Goal: Information Seeking & Learning: Check status

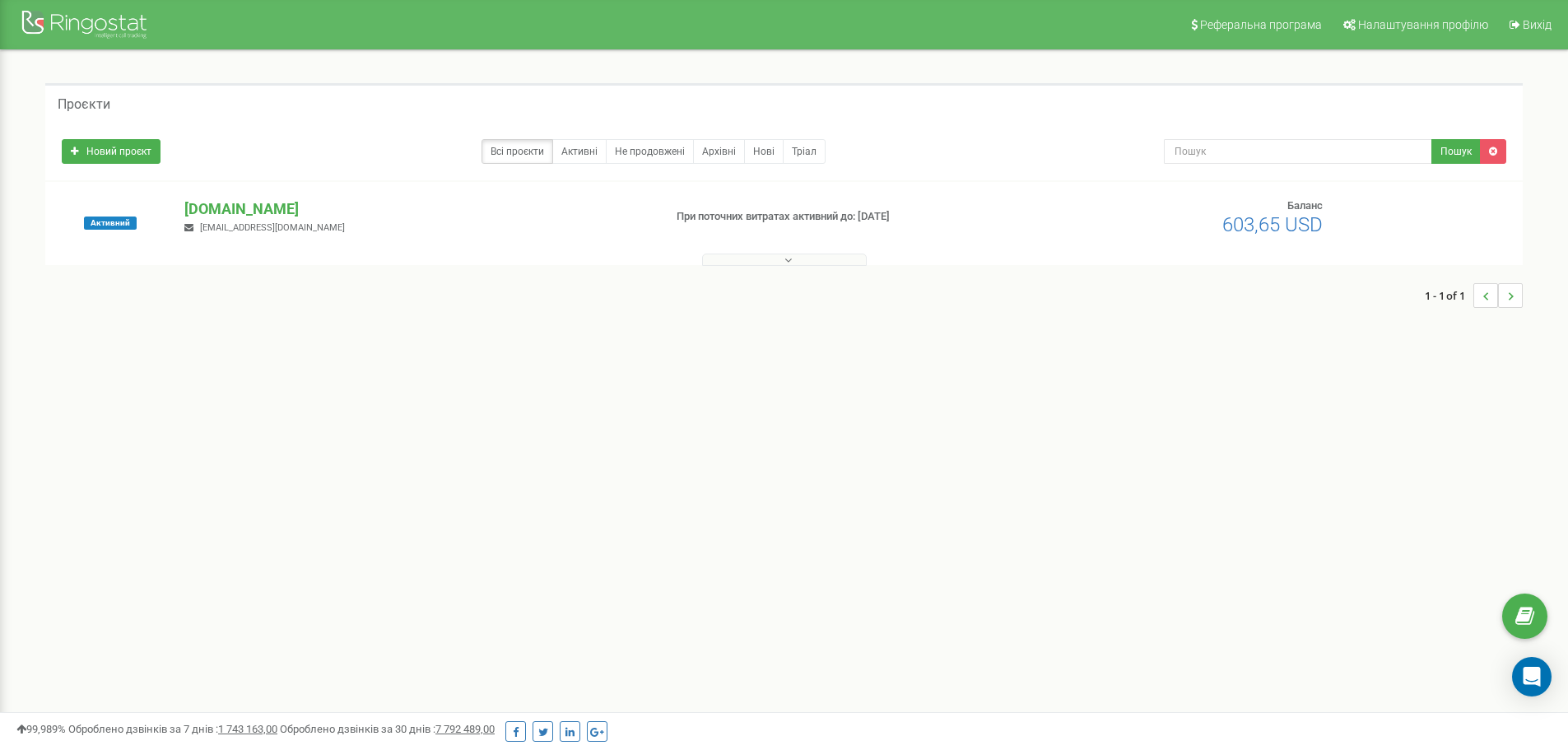
click at [802, 263] on button at bounding box center [784, 259] width 165 height 12
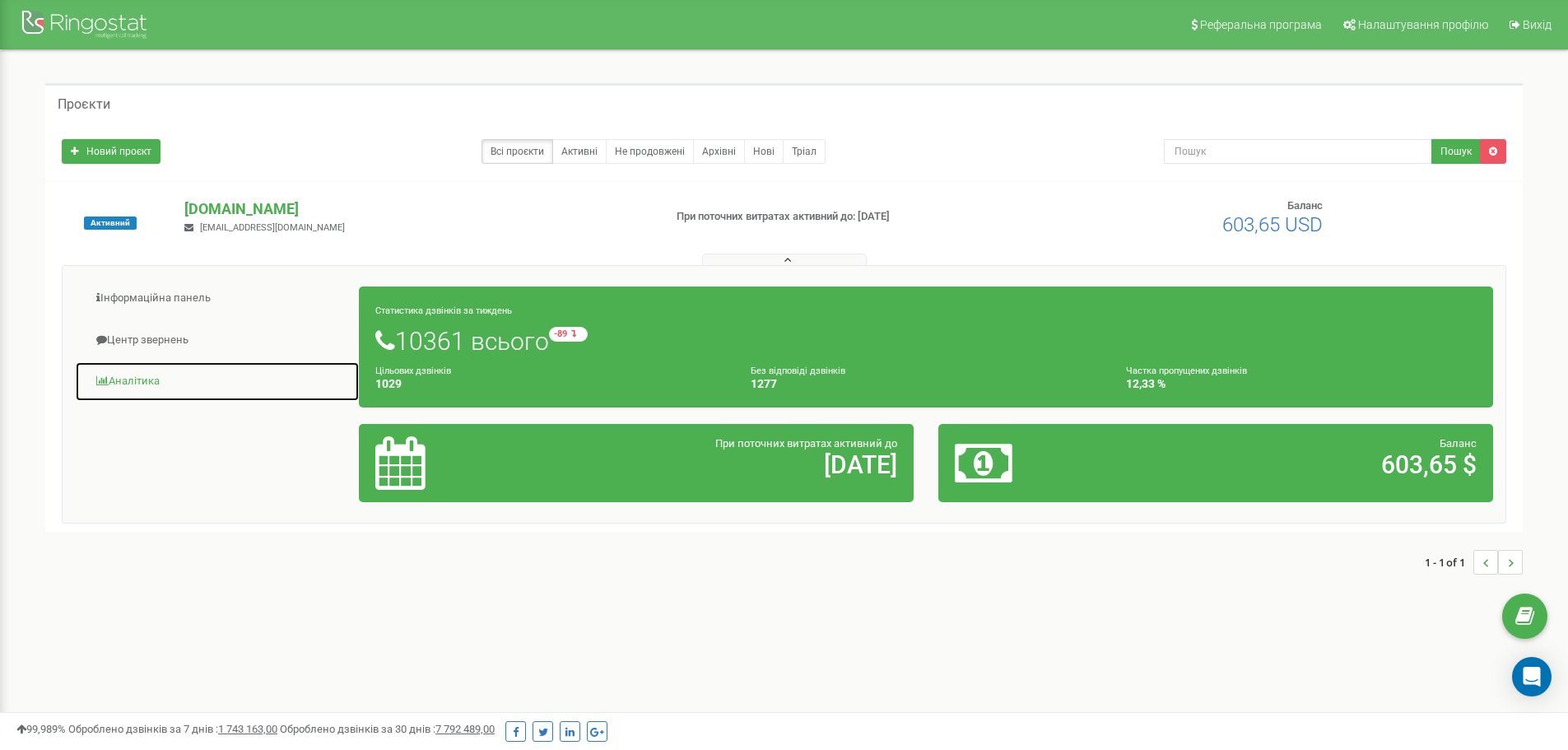
click at [126, 380] on link "Аналiтика" at bounding box center [217, 382] width 285 height 40
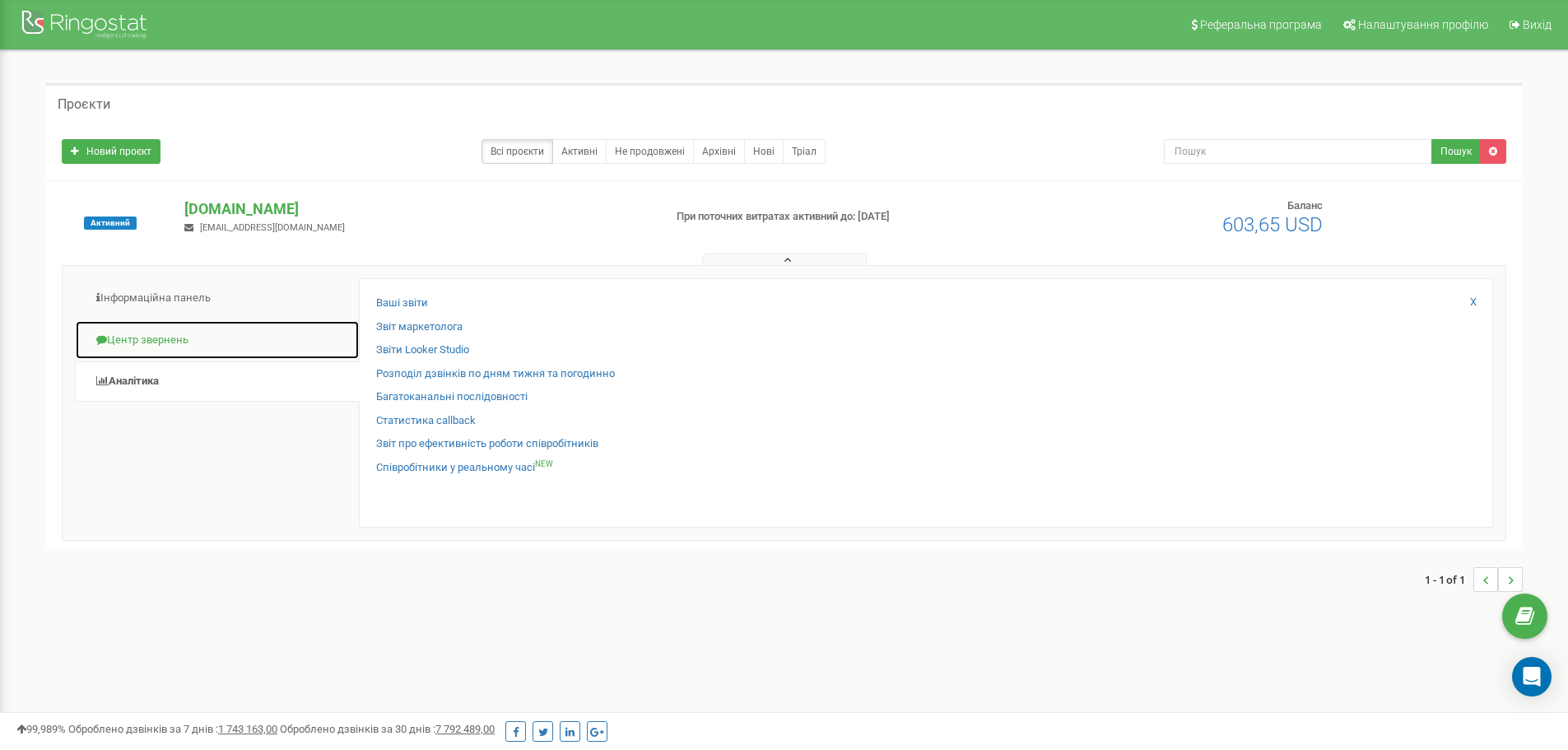
click at [196, 333] on link "Центр звернень" at bounding box center [217, 339] width 285 height 40
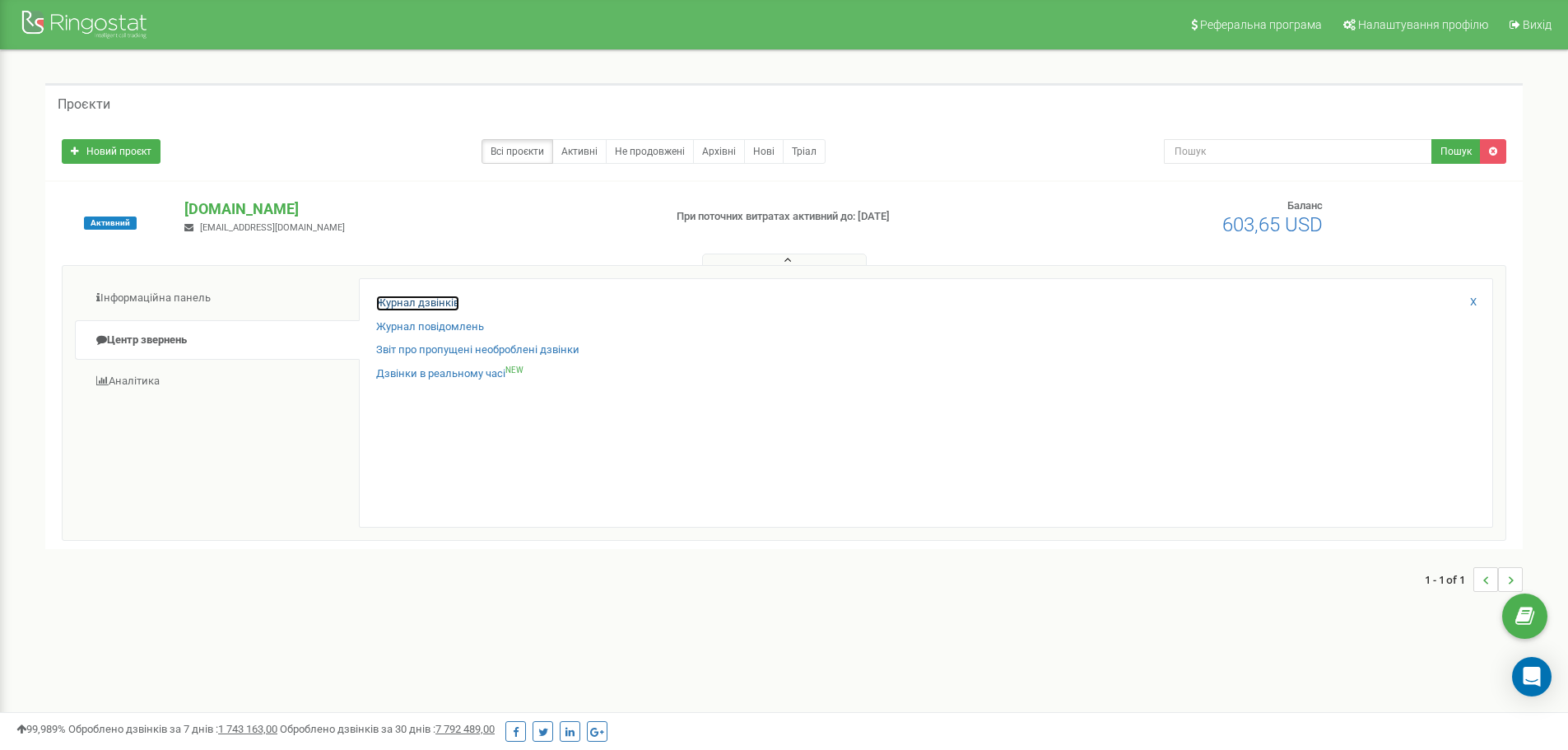
click at [436, 299] on link "Журнал дзвінків" at bounding box center [417, 303] width 83 height 16
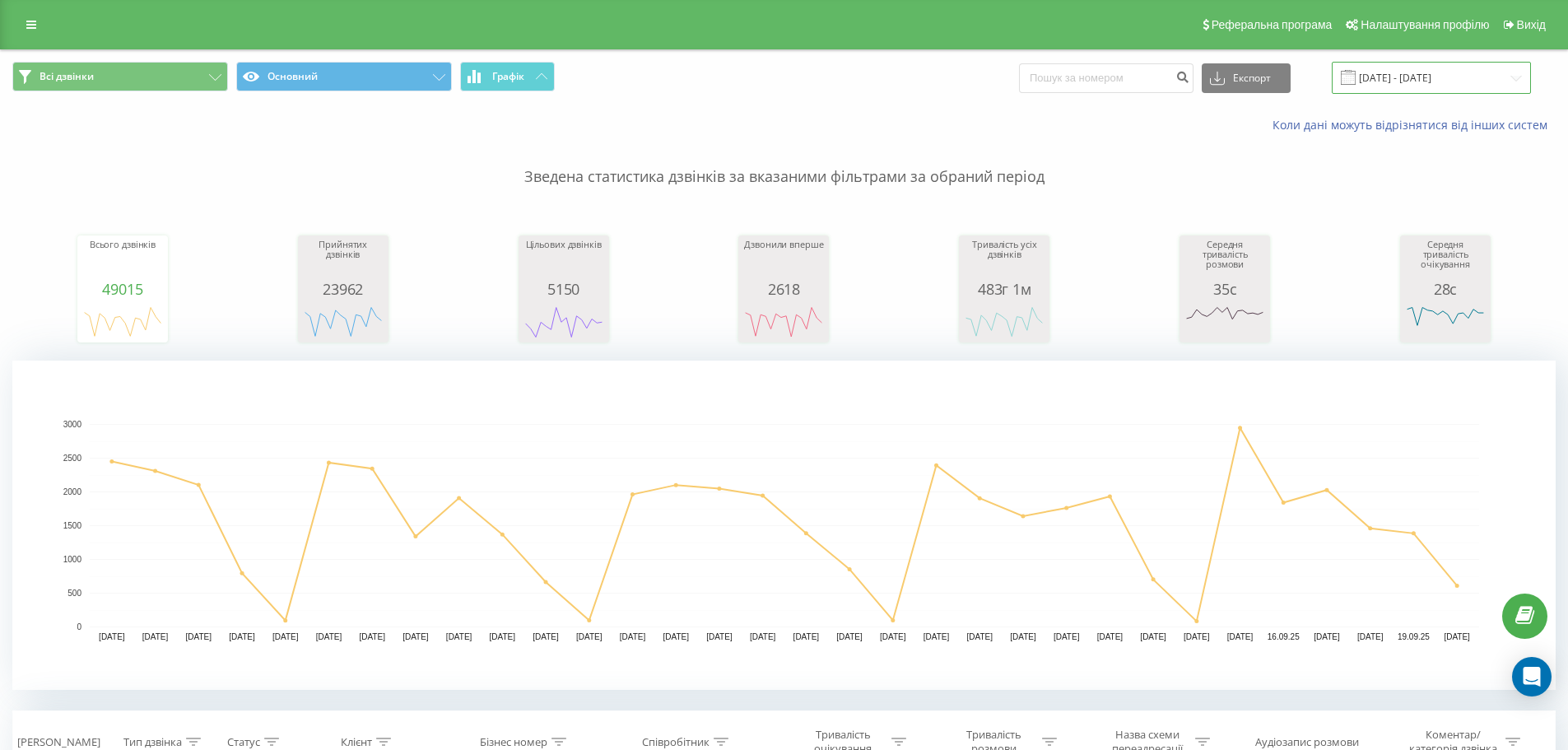
click at [1517, 82] on input "20.08.2025 - 20.09.2025" at bounding box center [1431, 78] width 199 height 32
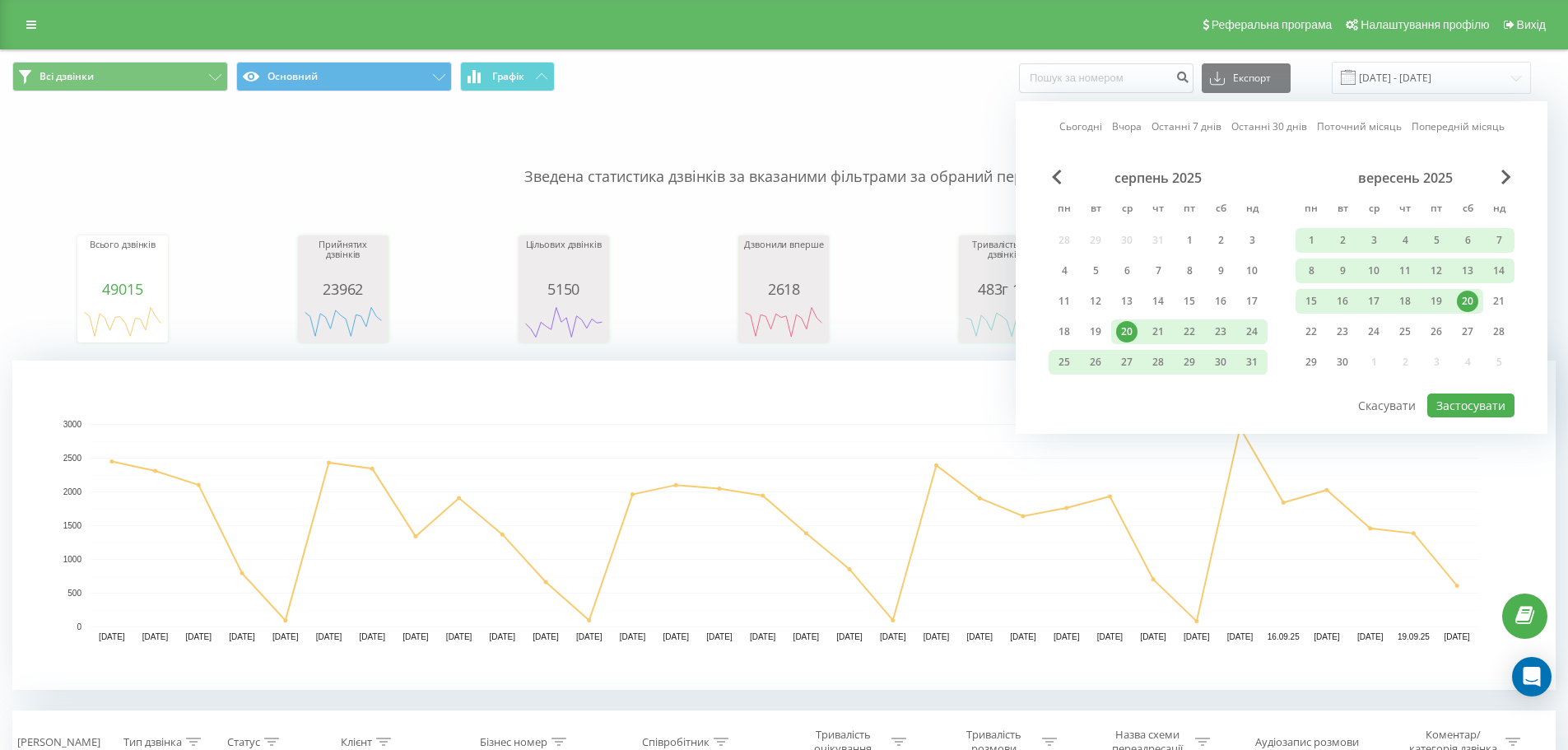
click at [1064, 171] on div "серпень 2025" at bounding box center [1158, 178] width 219 height 17
click at [1057, 181] on span "Previous Month" at bounding box center [1057, 177] width 10 height 15
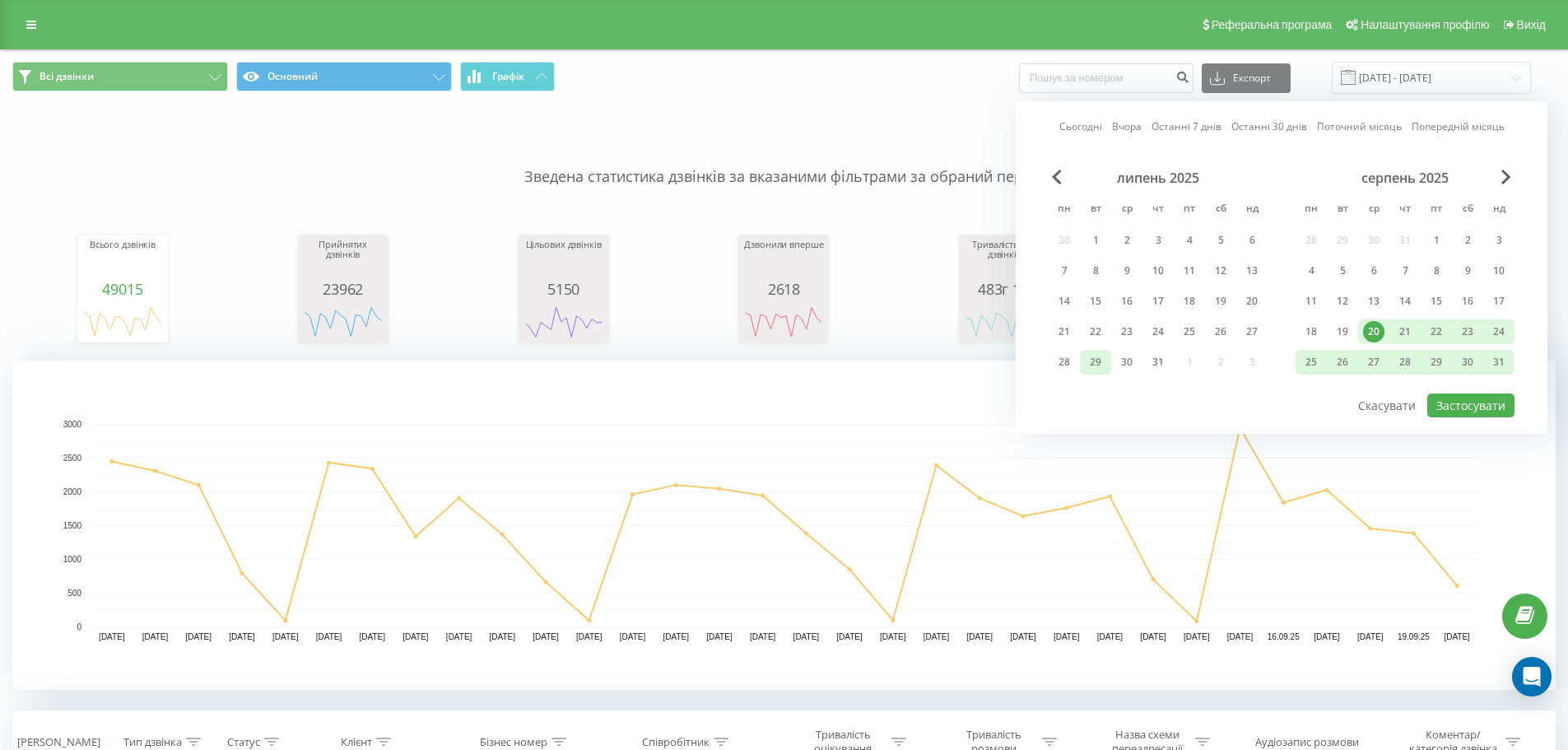
click at [1091, 361] on div "29" at bounding box center [1095, 362] width 22 height 22
click at [1477, 405] on button "Застосувати" at bounding box center [1471, 406] width 87 height 24
type input "29.07.2025 - 29.07.2025"
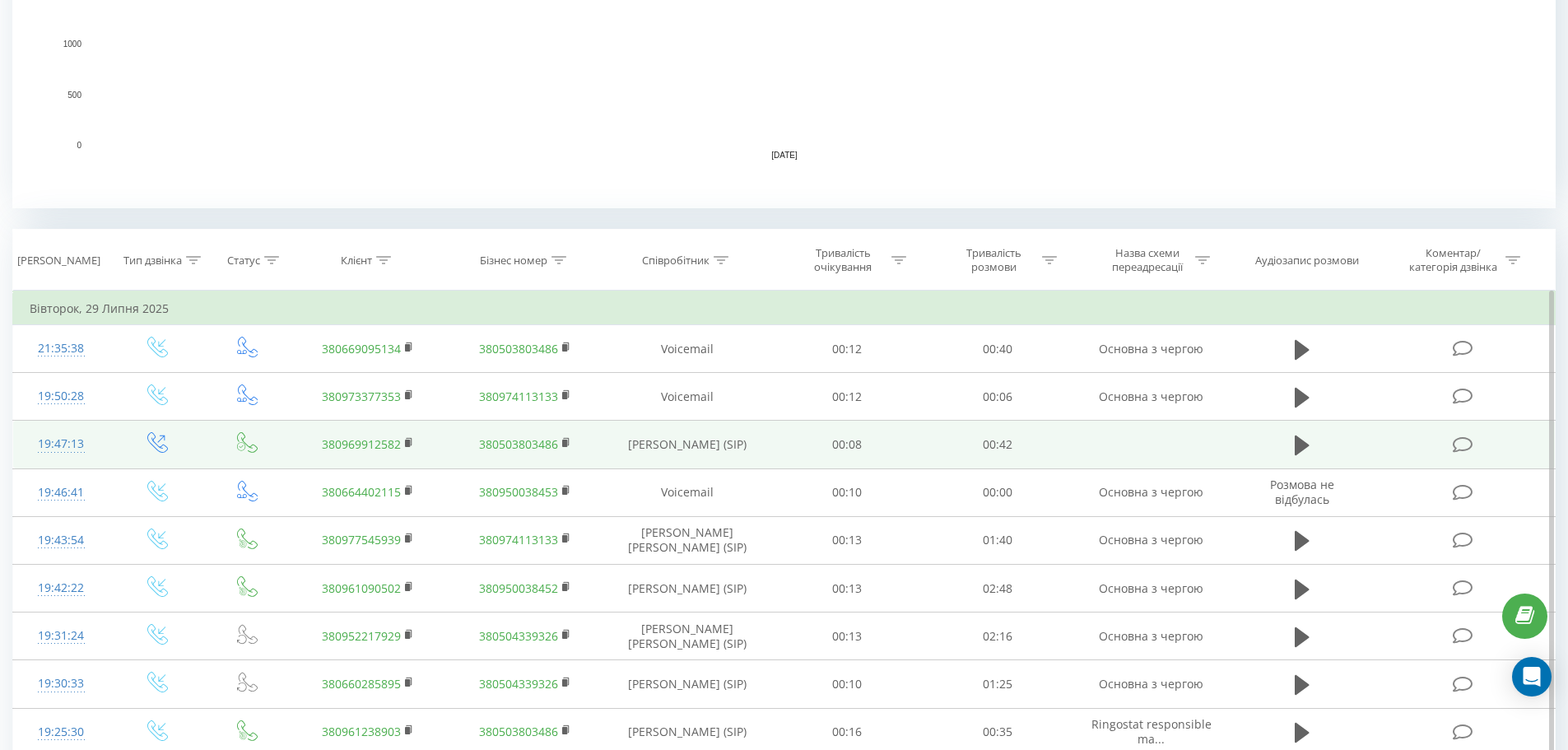
scroll to position [494, 0]
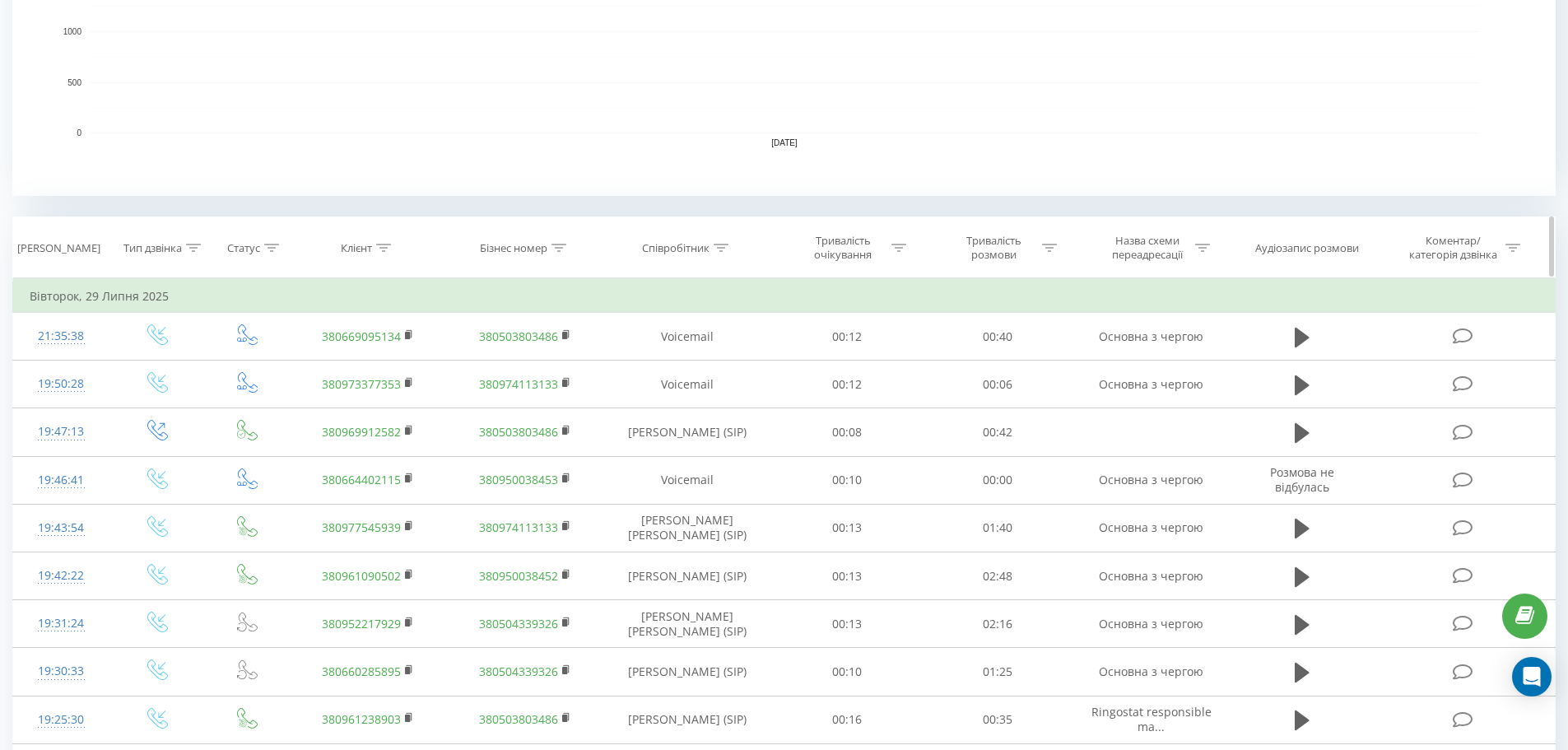
click at [725, 251] on icon at bounding box center [721, 248] width 15 height 8
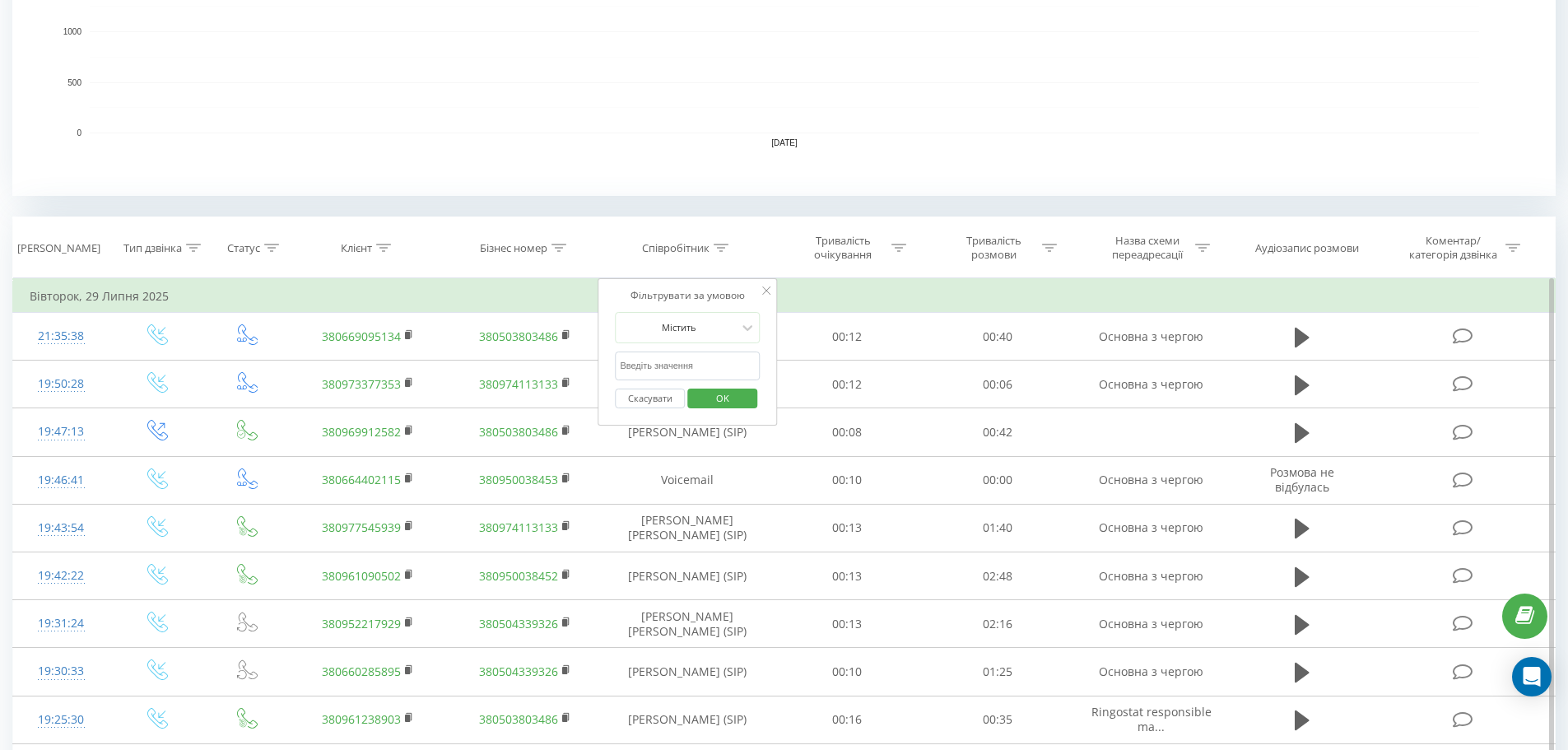
click at [670, 366] on input "text" at bounding box center [687, 366] width 145 height 29
type input "Гуйдаш"
click button "OK" at bounding box center [722, 399] width 70 height 21
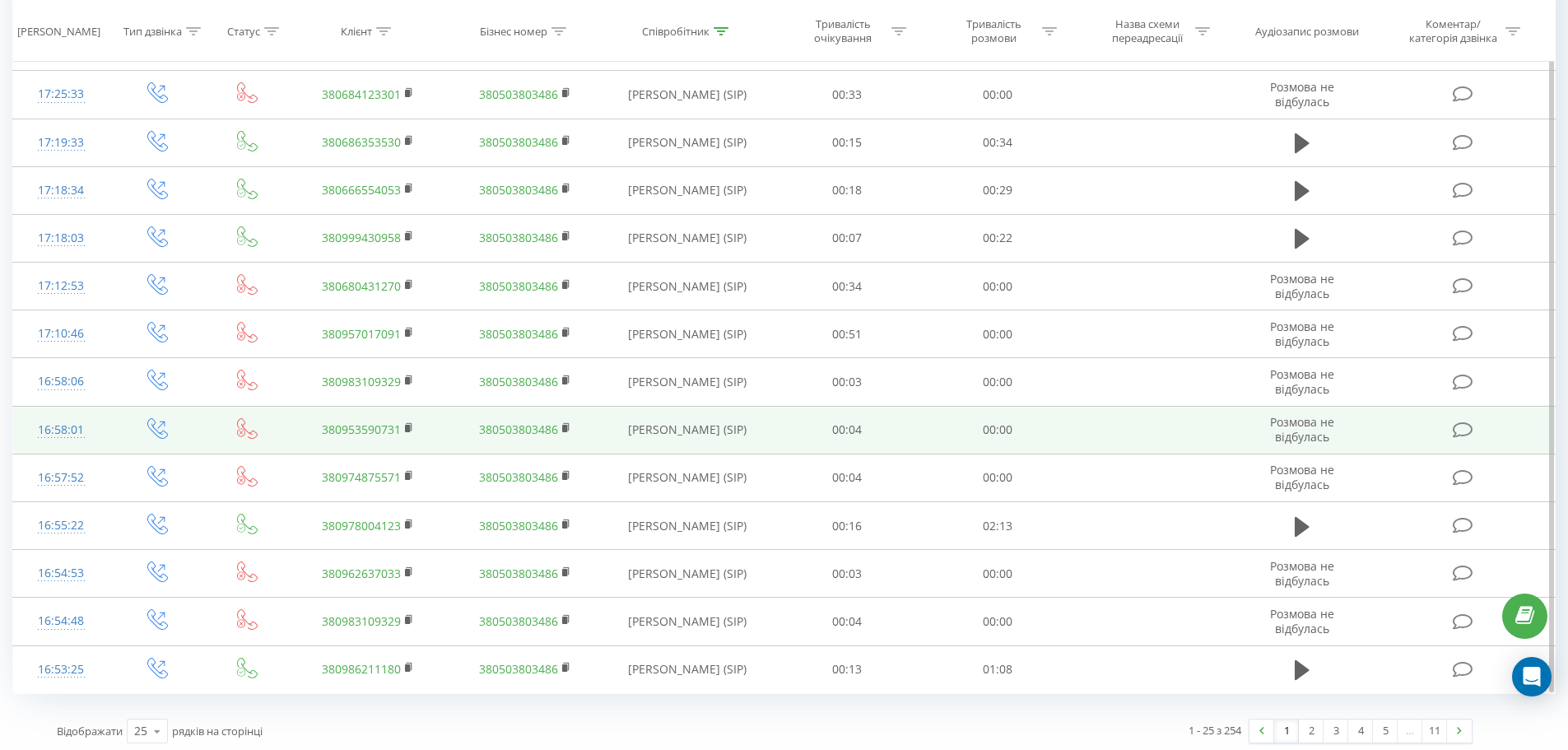
scroll to position [1317, 0]
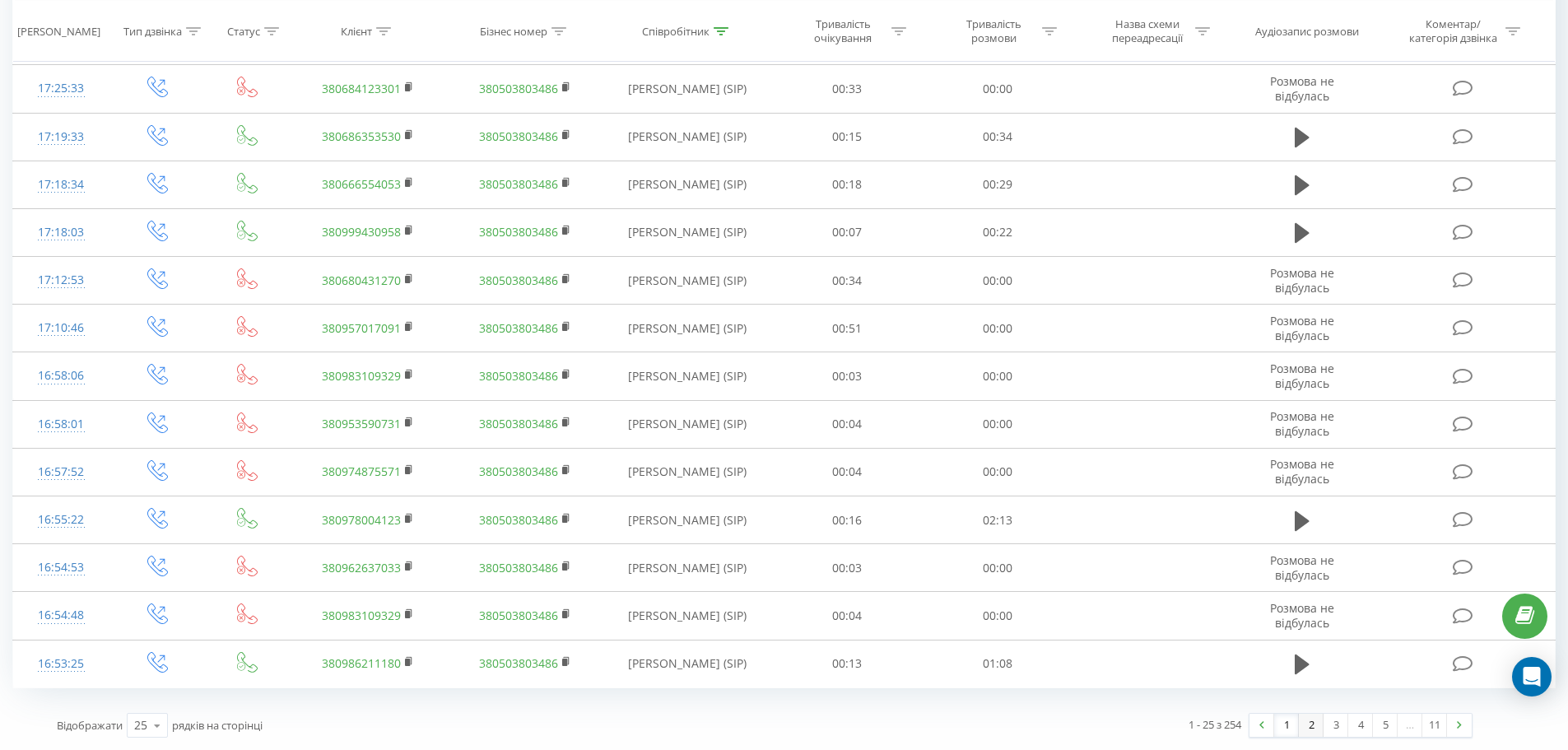
click at [1318, 732] on link "2" at bounding box center [1311, 725] width 24 height 23
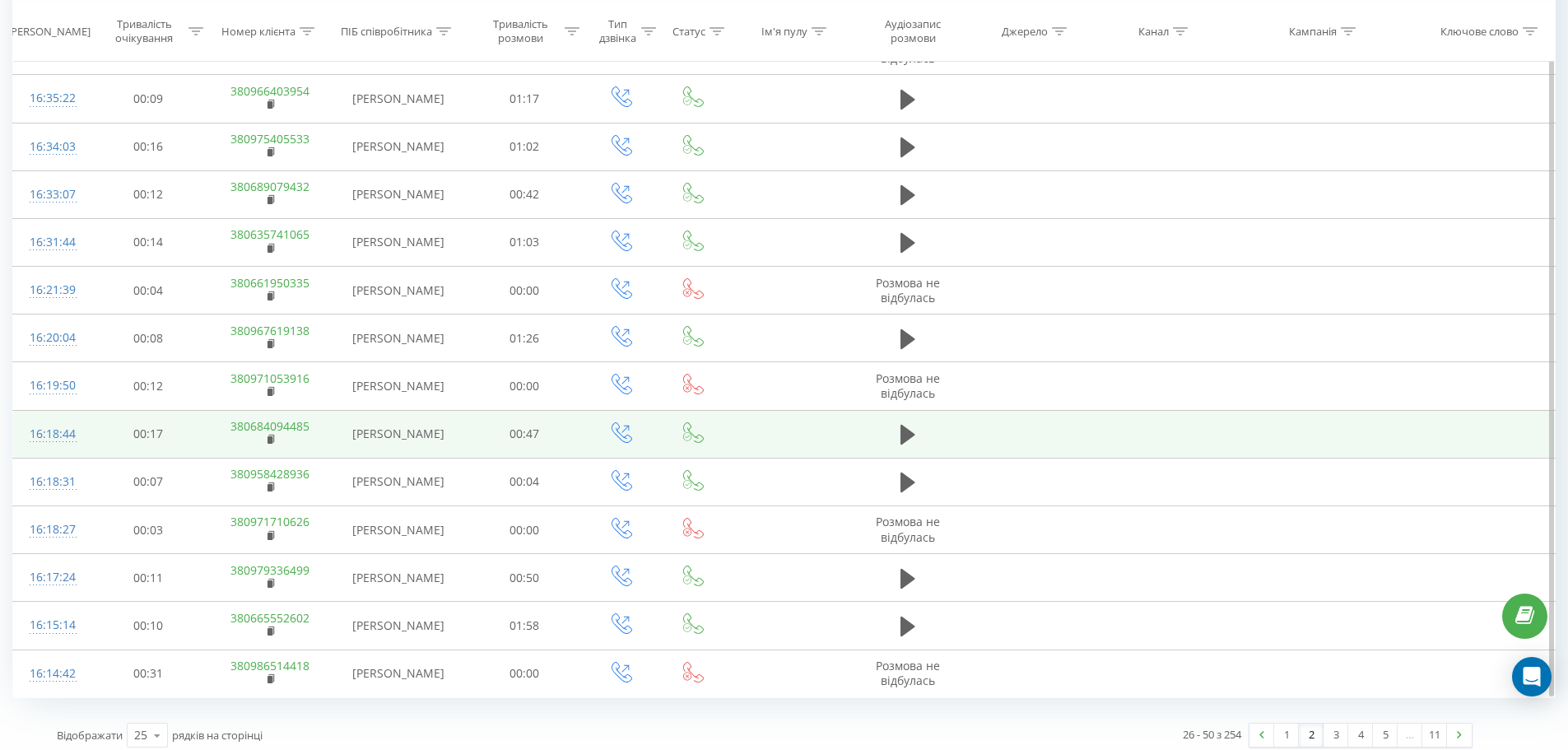
scroll to position [1317, 0]
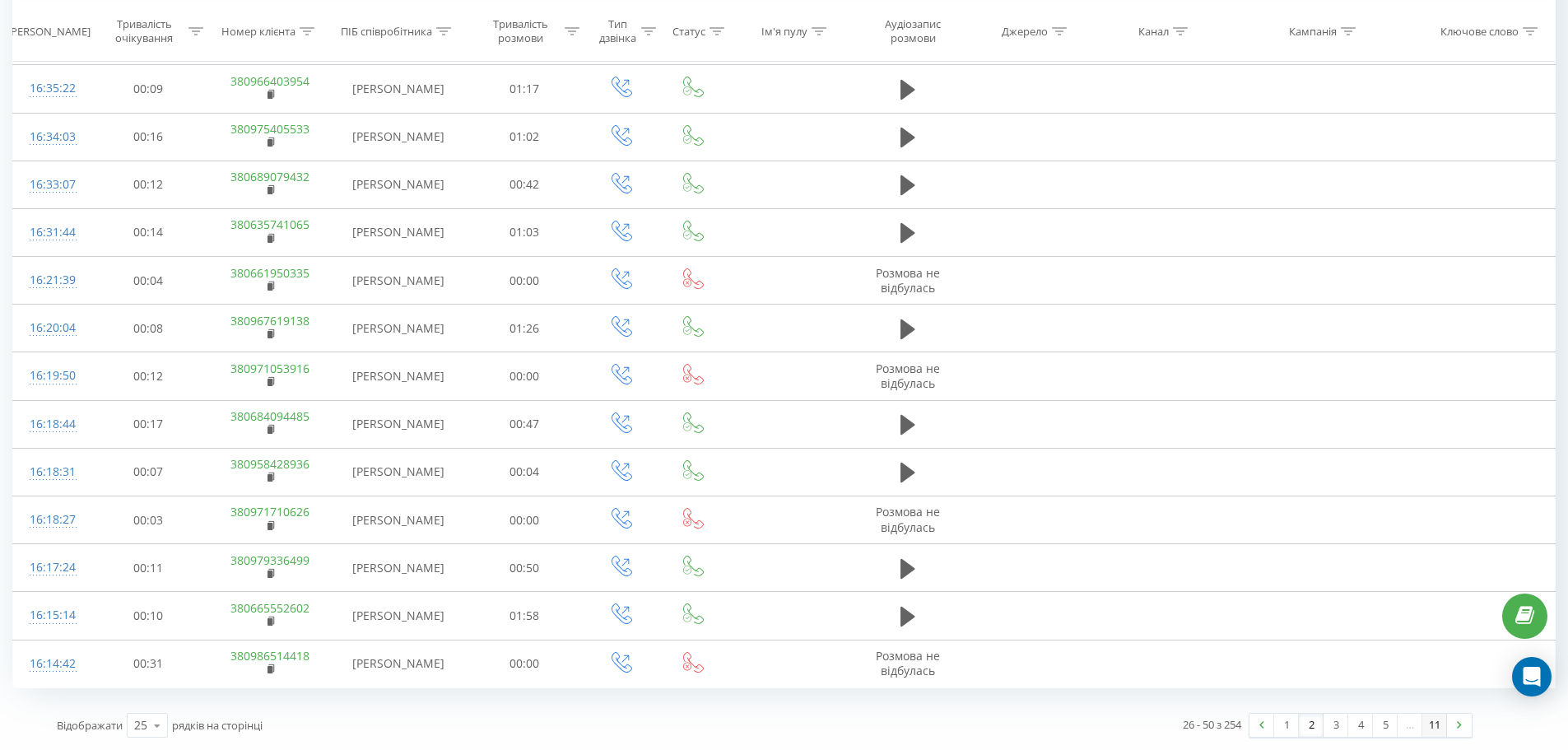
click at [1434, 727] on link "11" at bounding box center [1434, 725] width 24 height 23
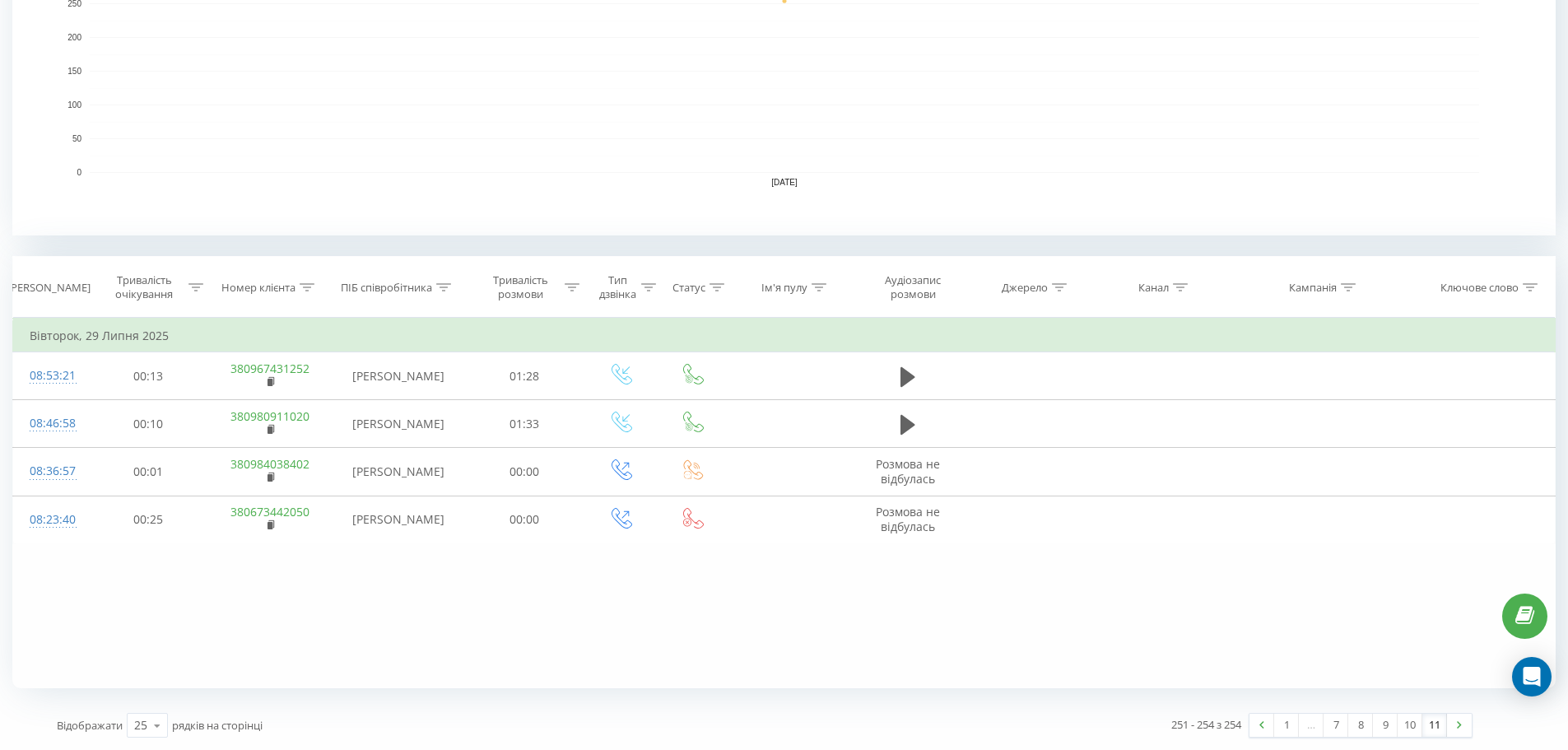
scroll to position [454, 0]
click at [1367, 726] on link "8" at bounding box center [1360, 725] width 24 height 23
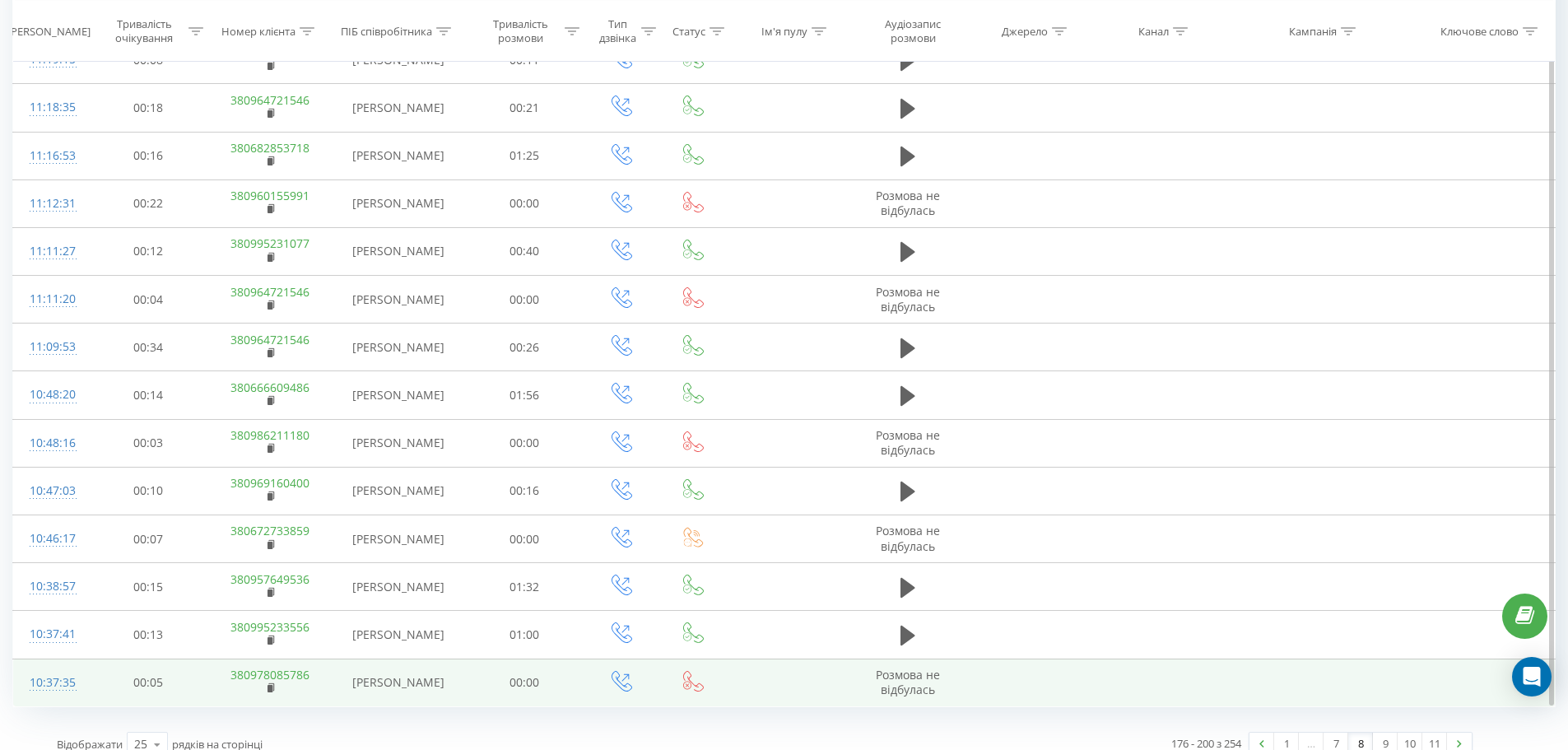
scroll to position [1317, 0]
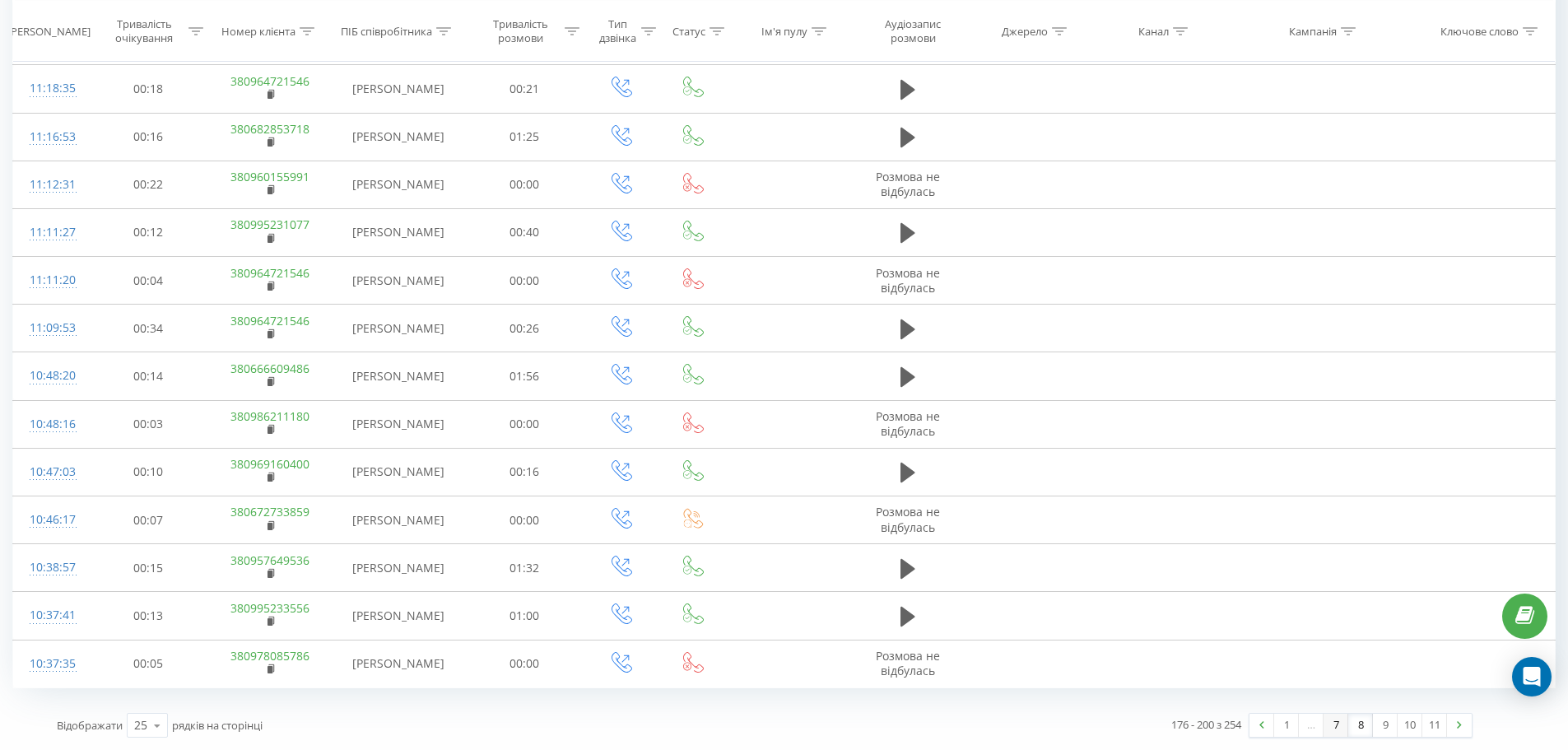
click at [1338, 725] on link "7" at bounding box center [1336, 725] width 24 height 23
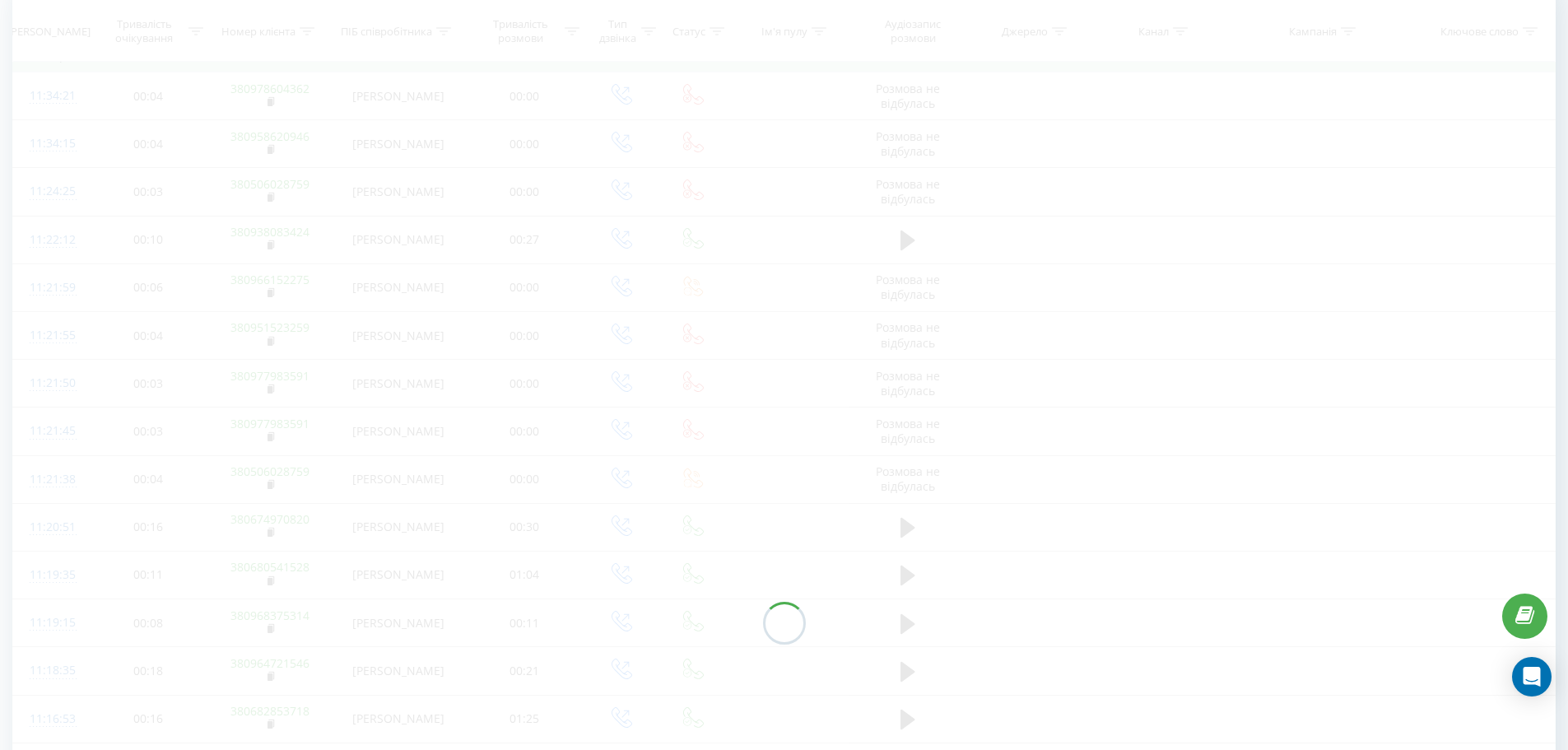
scroll to position [670, 0]
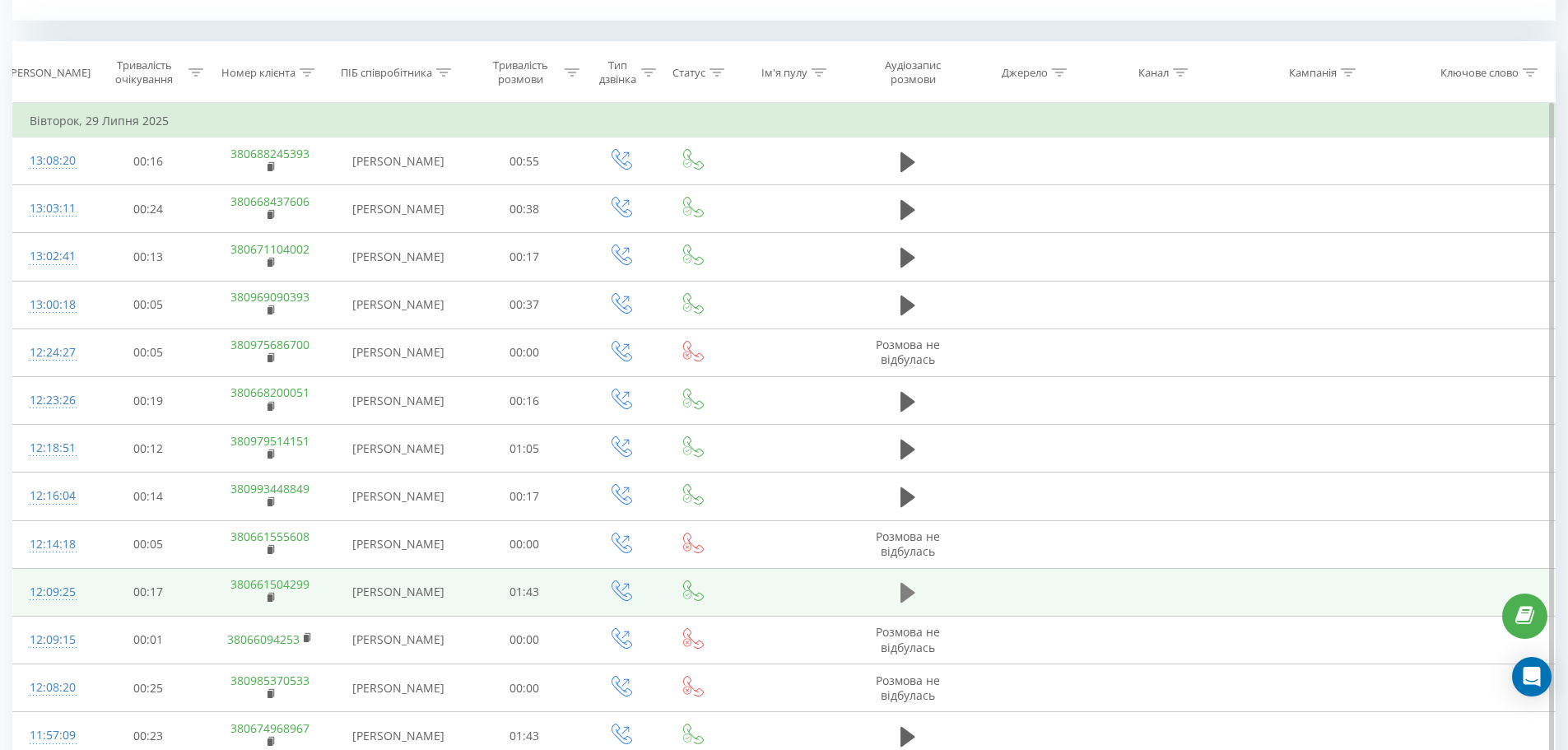
click at [911, 590] on icon at bounding box center [908, 592] width 15 height 20
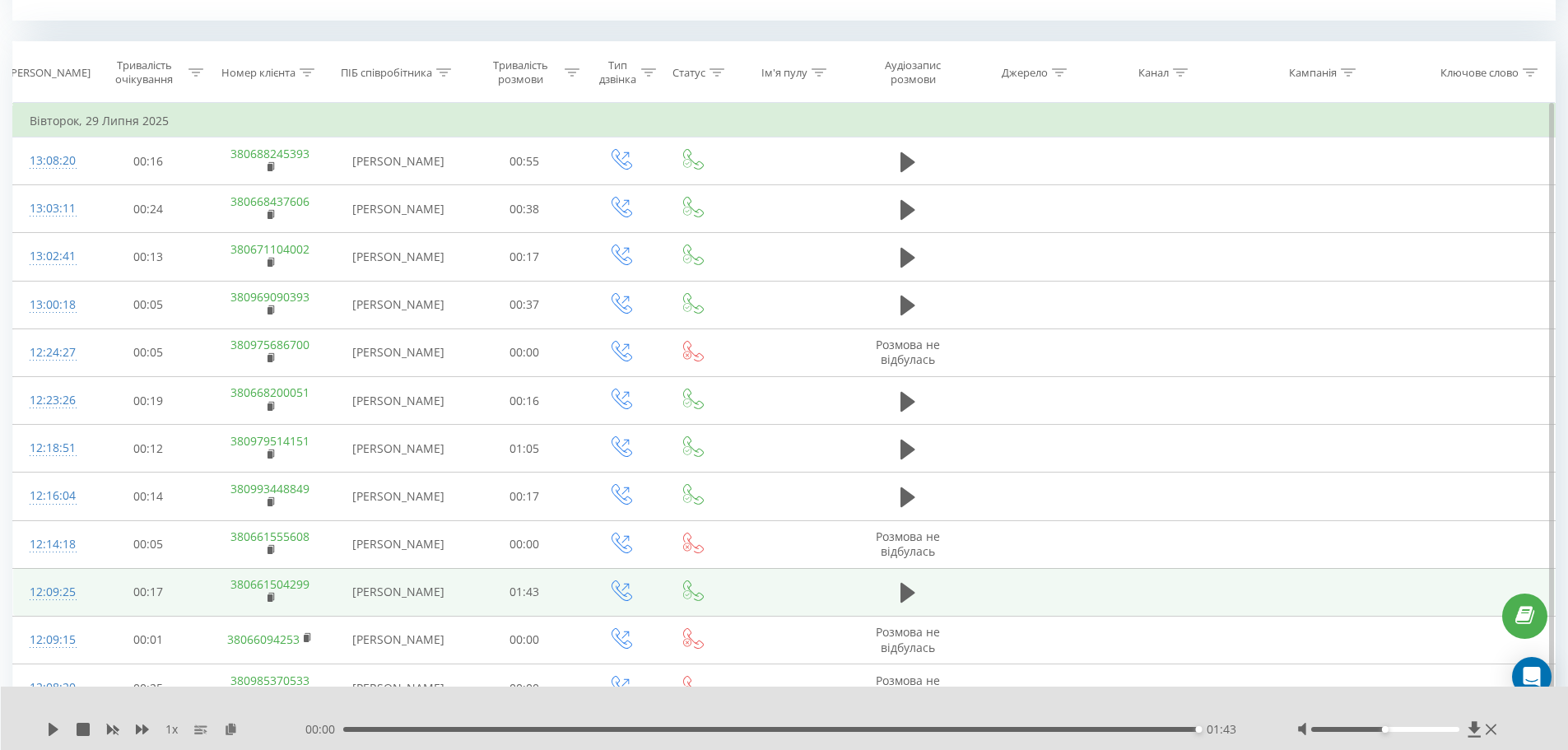
click at [283, 588] on link "380661504299" at bounding box center [270, 584] width 79 height 16
